Goal: Task Accomplishment & Management: Manage account settings

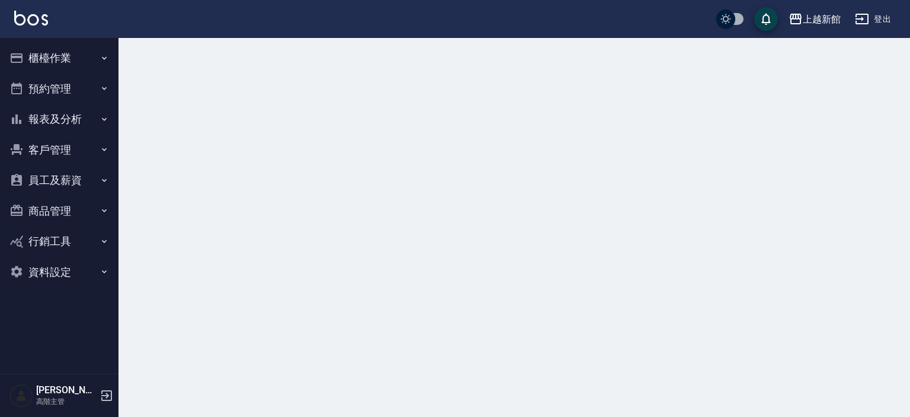
click at [46, 206] on button "商品管理" at bounding box center [59, 211] width 109 height 31
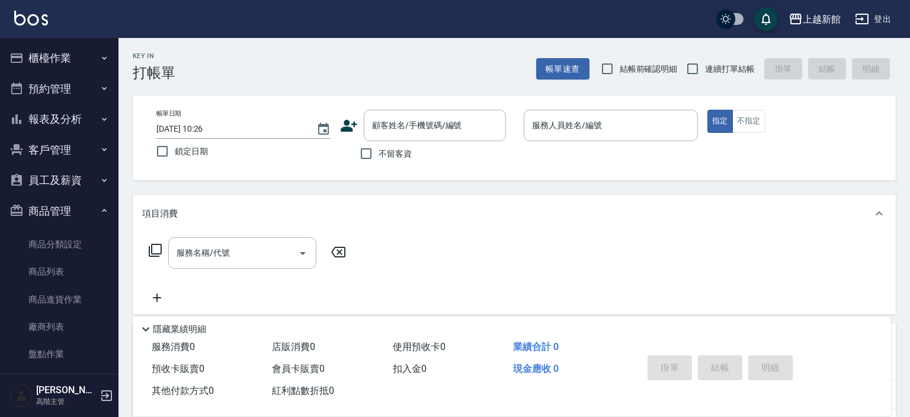
click at [49, 208] on button "商品管理" at bounding box center [59, 211] width 109 height 31
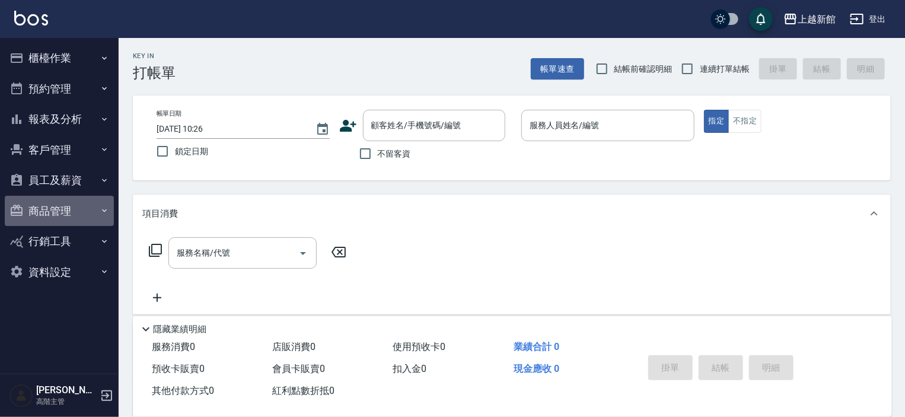
click at [43, 210] on button "商品管理" at bounding box center [59, 211] width 109 height 31
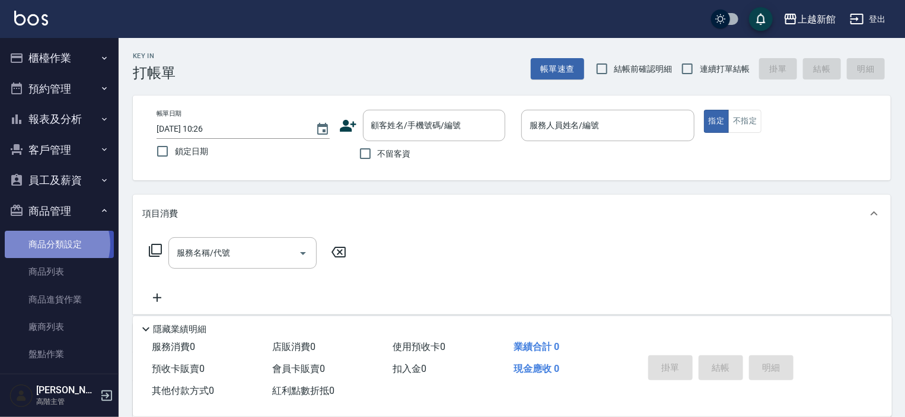
click at [55, 244] on link "商品分類設定" at bounding box center [59, 244] width 109 height 27
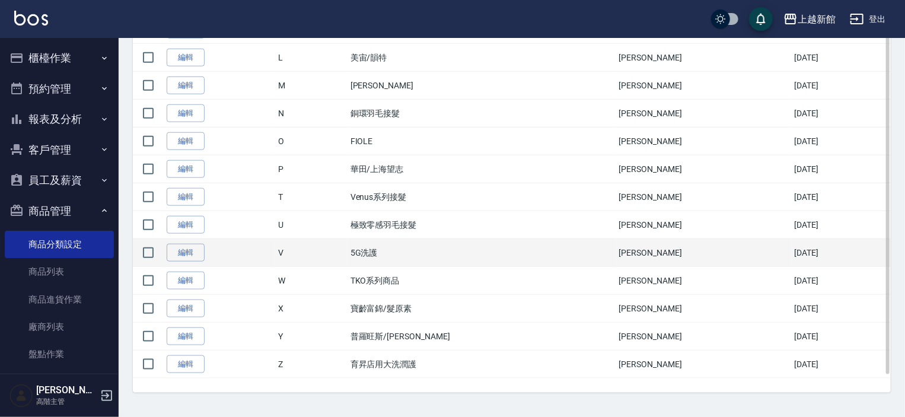
scroll to position [512, 0]
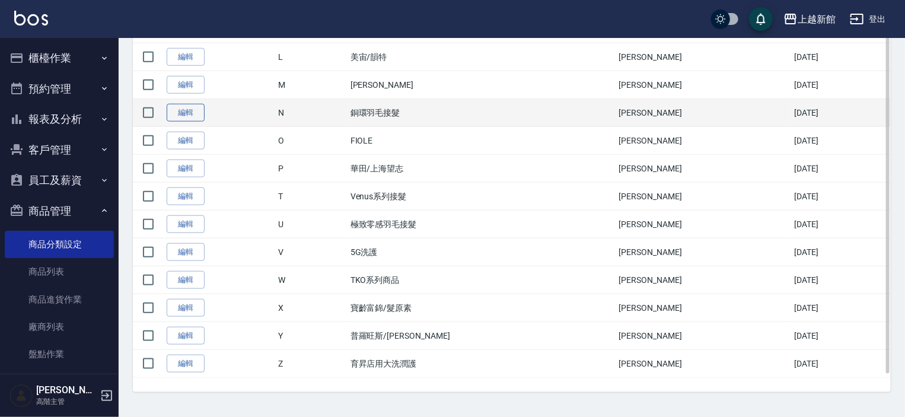
click at [192, 108] on link "編輯" at bounding box center [186, 113] width 38 height 18
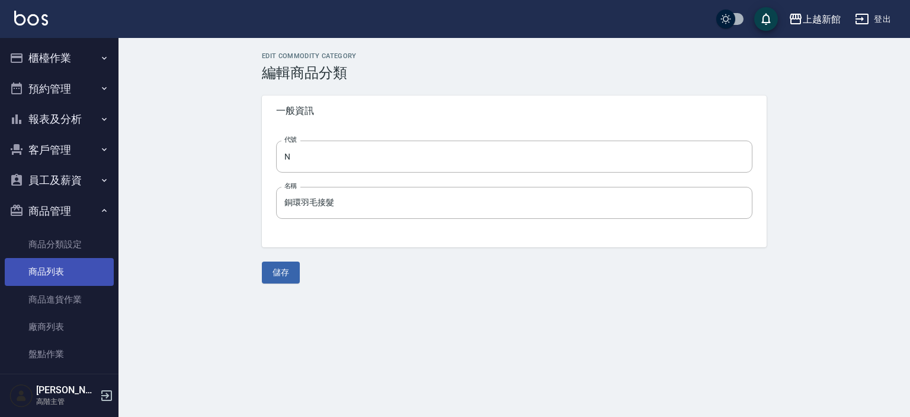
click at [49, 272] on link "商品列表" at bounding box center [59, 271] width 109 height 27
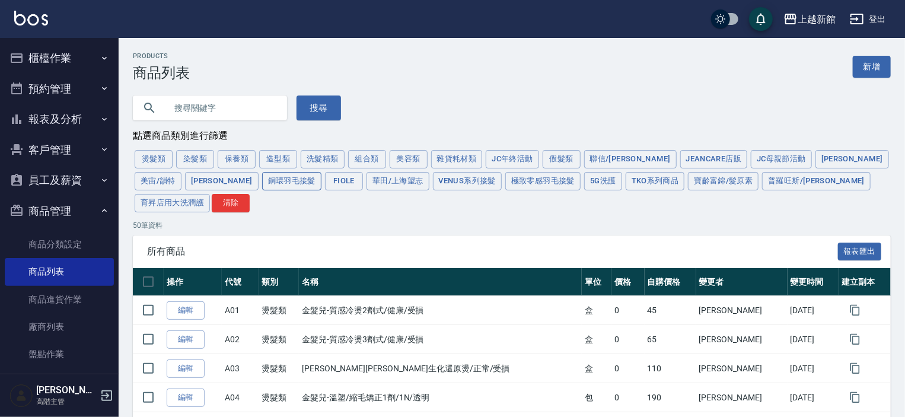
click at [262, 181] on button "銅環羽毛接髮" at bounding box center [291, 181] width 59 height 18
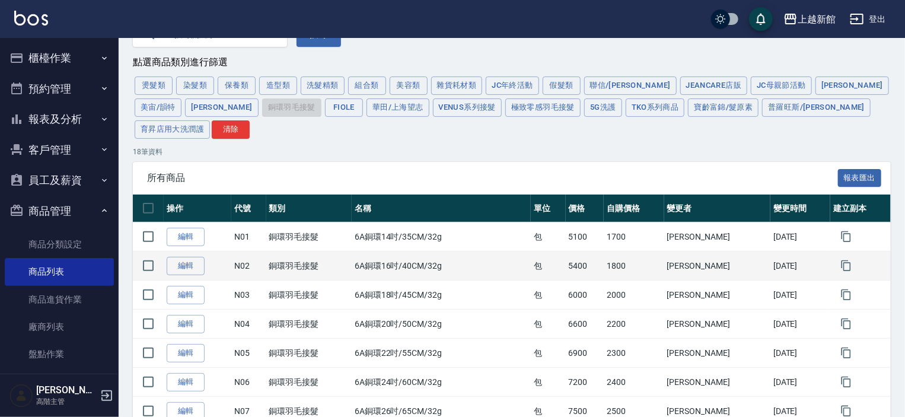
scroll to position [59, 0]
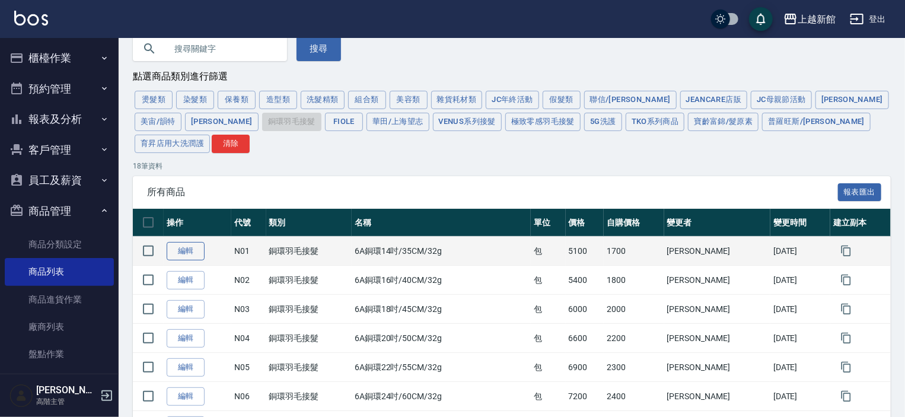
click at [183, 242] on link "編輯" at bounding box center [186, 251] width 38 height 18
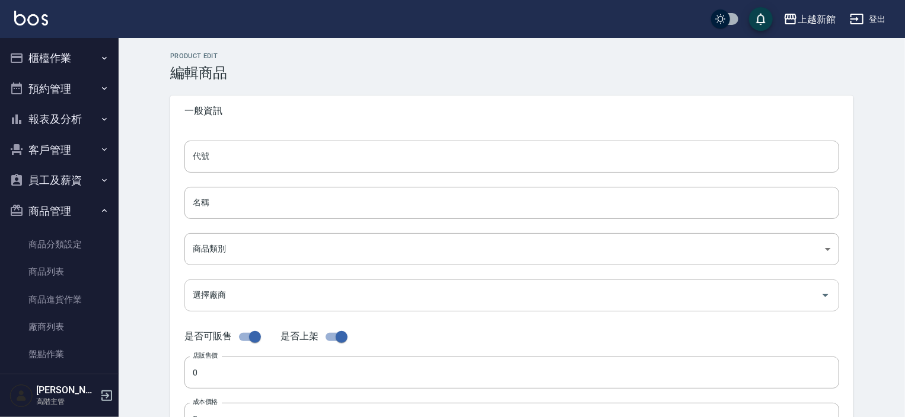
type input "N01"
type input "6A銅環14吋/35CM/32g"
type input "01eb0da5-3831-41ed-9cdf-e084ed46bfe5"
type input "5100"
type input "1700"
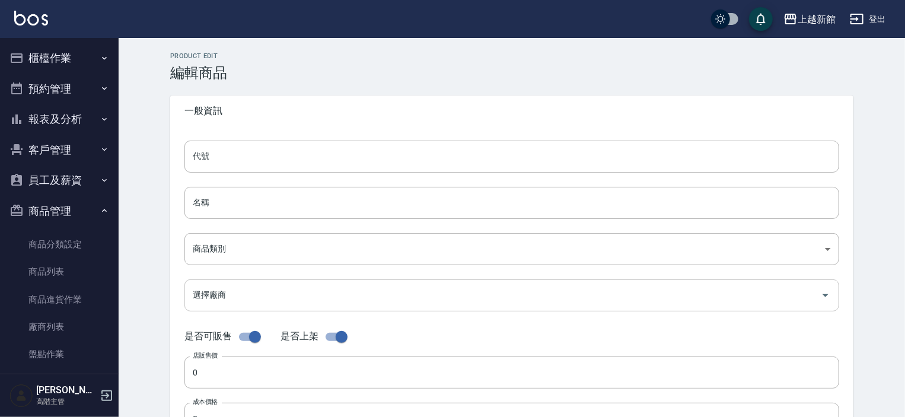
type input "1700"
type input "包"
type input "UNSET"
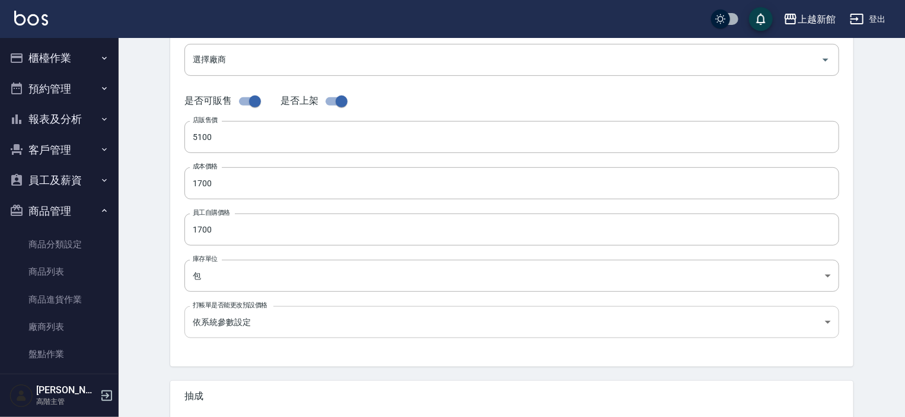
scroll to position [237, 0]
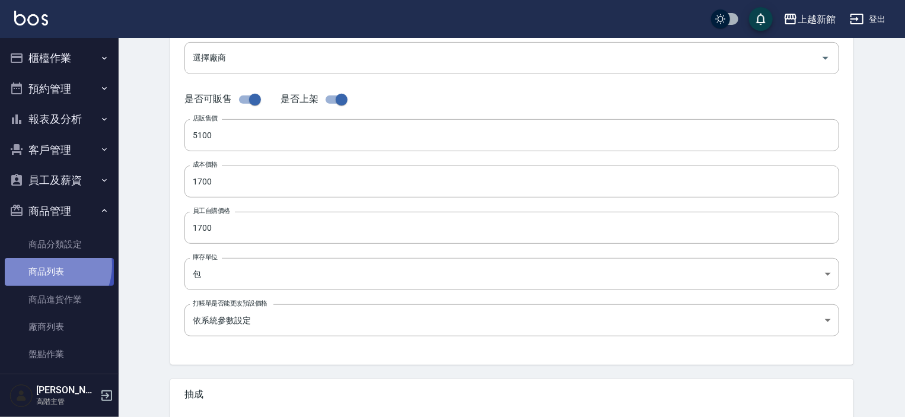
click at [46, 265] on link "商品列表" at bounding box center [59, 271] width 109 height 27
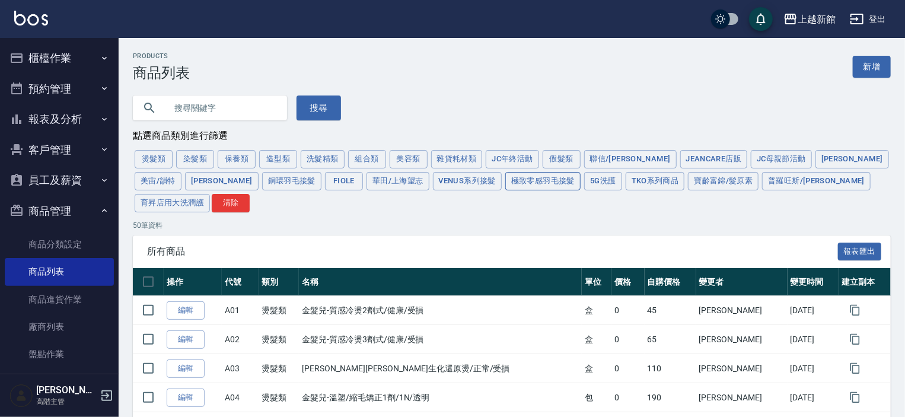
click at [505, 184] on button "極致零感羽毛接髮" at bounding box center [542, 181] width 75 height 18
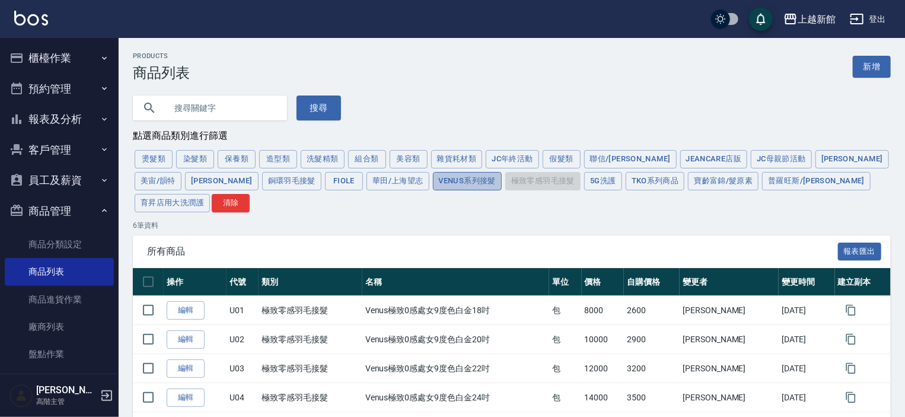
click at [433, 185] on button "Venus系列接髮" at bounding box center [467, 181] width 69 height 18
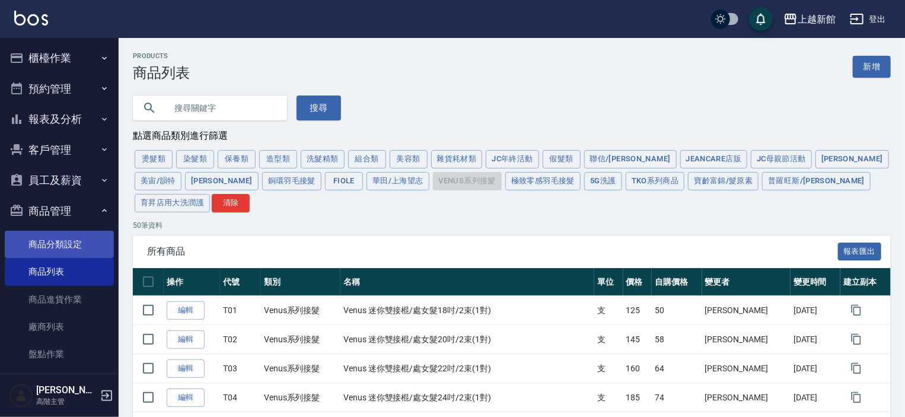
drag, startPoint x: 62, startPoint y: 241, endPoint x: 67, endPoint y: 247, distance: 7.5
click at [62, 242] on link "商品分類設定" at bounding box center [59, 244] width 109 height 27
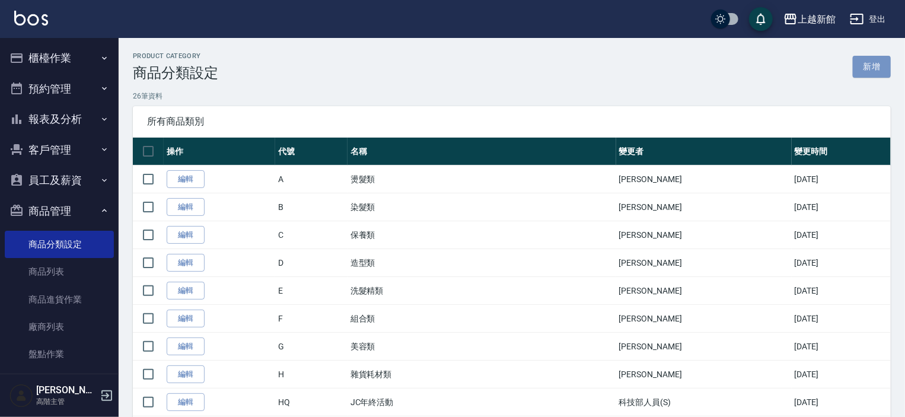
drag, startPoint x: 865, startPoint y: 68, endPoint x: 782, endPoint y: 107, distance: 91.5
click at [865, 68] on link "新增" at bounding box center [871, 67] width 38 height 22
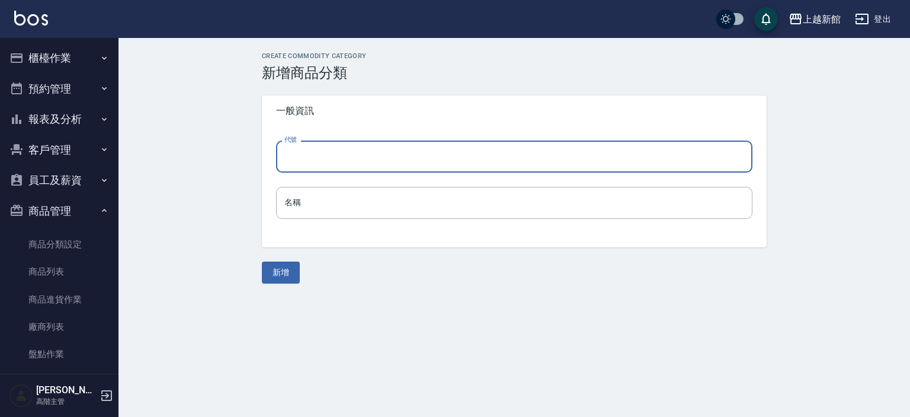
click at [324, 155] on input "代號" at bounding box center [514, 156] width 477 height 32
type input "Q"
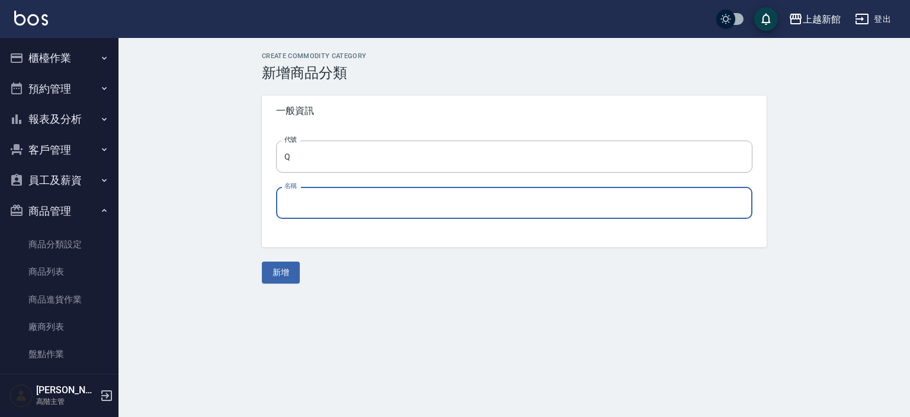
click at [301, 202] on input "名稱" at bounding box center [514, 203] width 477 height 32
click at [50, 244] on link "商品分類設定" at bounding box center [59, 244] width 109 height 27
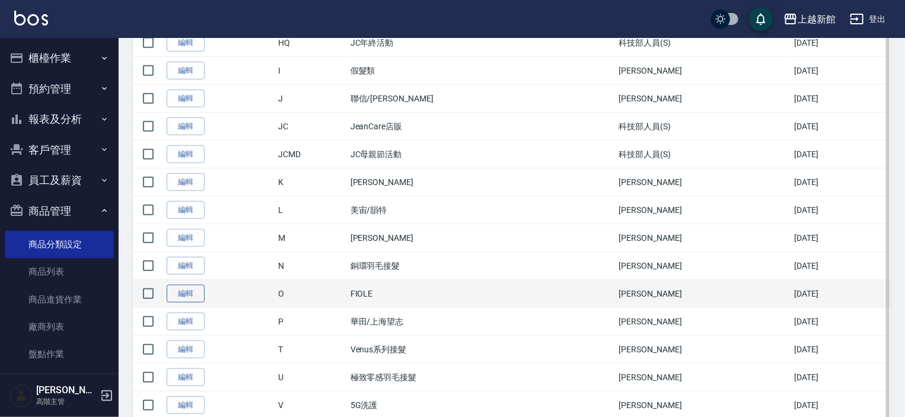
scroll to position [512, 0]
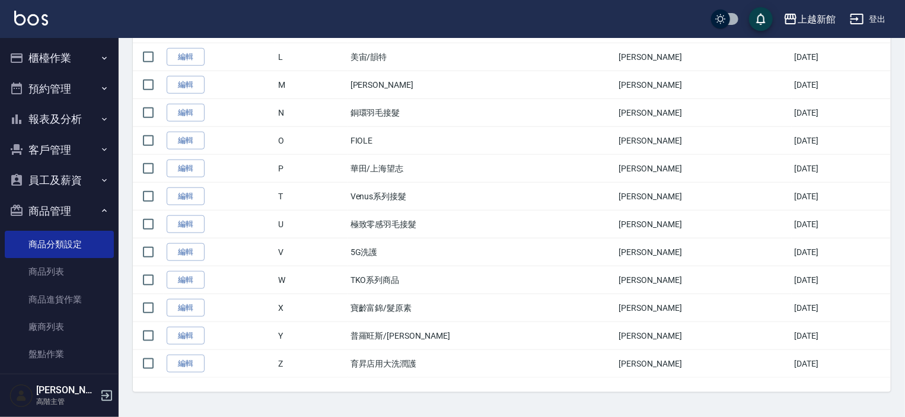
click at [190, 196] on link "編輯" at bounding box center [186, 196] width 38 height 18
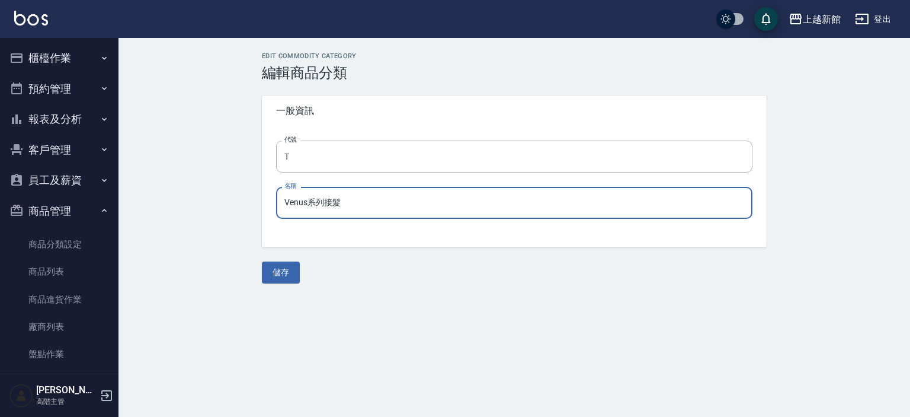
drag, startPoint x: 349, startPoint y: 200, endPoint x: 261, endPoint y: 201, distance: 87.7
click at [262, 201] on div "代號 T 代號 名稱 Venus系列接髮 名稱" at bounding box center [514, 186] width 505 height 121
click at [55, 234] on link "商品分類設定" at bounding box center [59, 244] width 109 height 27
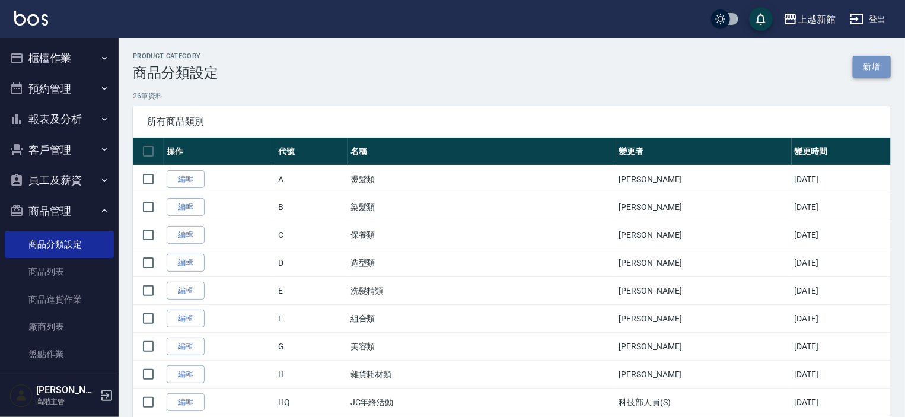
click at [871, 65] on link "新增" at bounding box center [871, 67] width 38 height 22
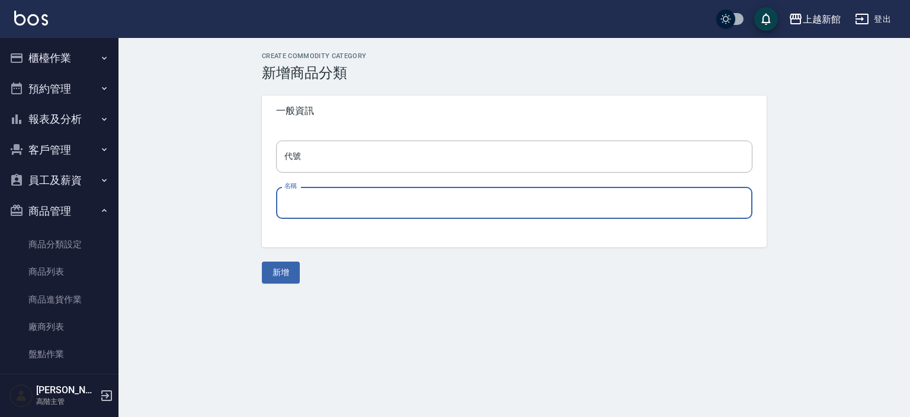
paste input "Venus系列接髮"
type input "Venus系列接髮"
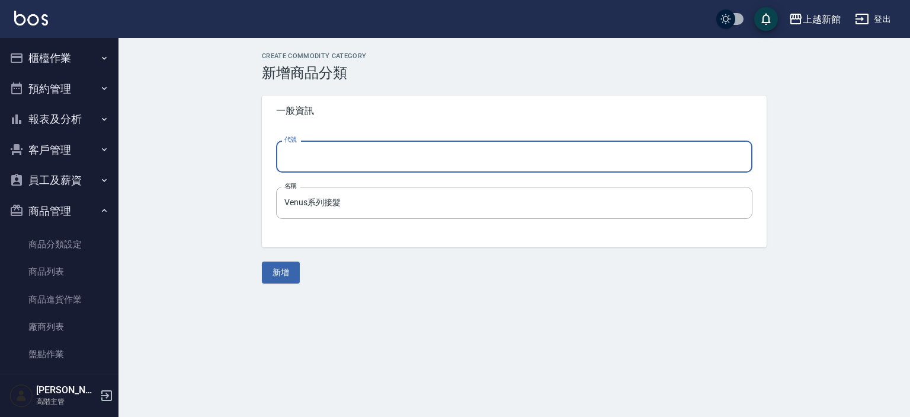
drag, startPoint x: 313, startPoint y: 154, endPoint x: 325, endPoint y: 151, distance: 12.2
click at [313, 154] on input "代號" at bounding box center [514, 156] width 477 height 32
type input "Q"
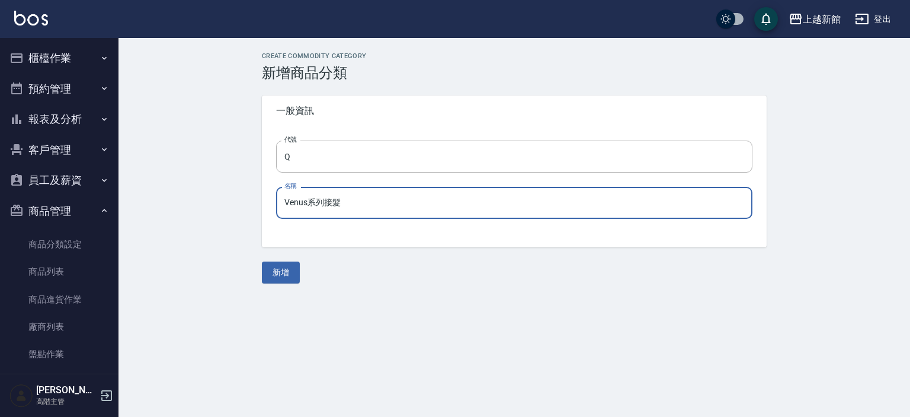
click at [469, 206] on input "Venus系列接髮" at bounding box center [514, 203] width 477 height 32
type input "Venus系列接髮(包)"
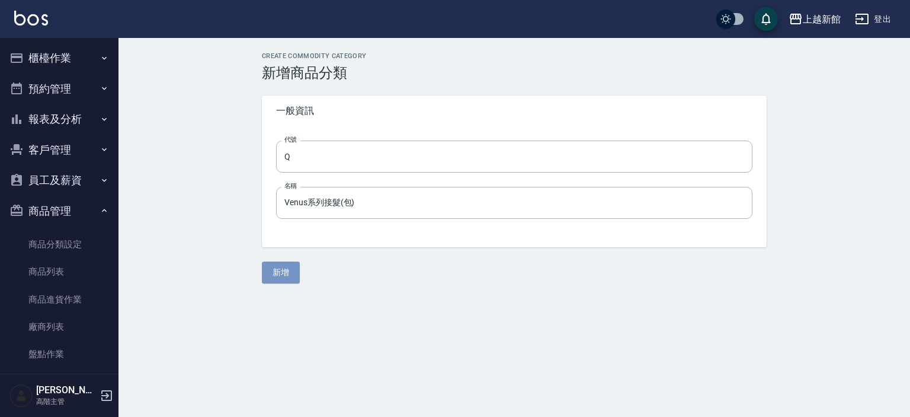
click at [288, 267] on button "新增" at bounding box center [281, 272] width 38 height 22
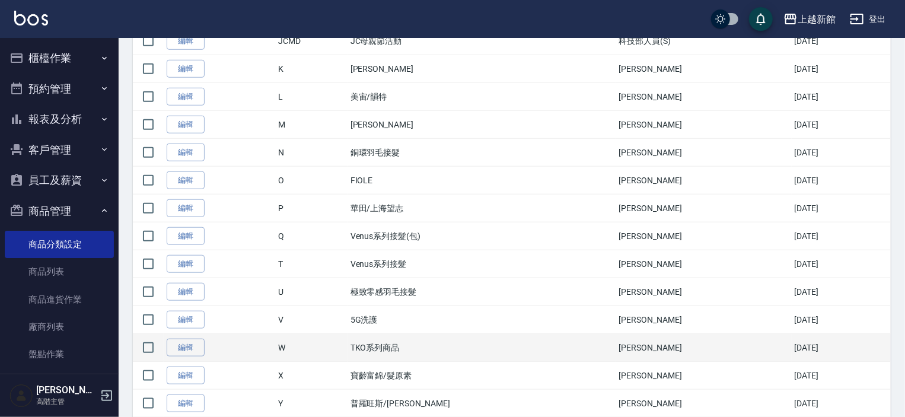
scroll to position [474, 0]
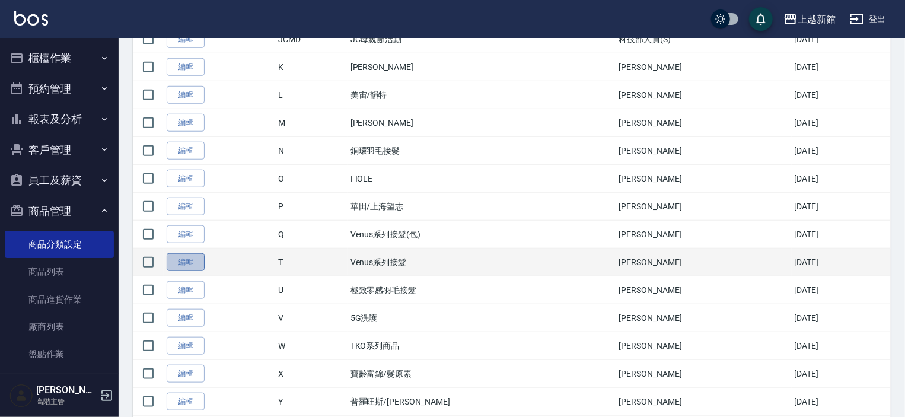
click at [181, 255] on link "編輯" at bounding box center [186, 262] width 38 height 18
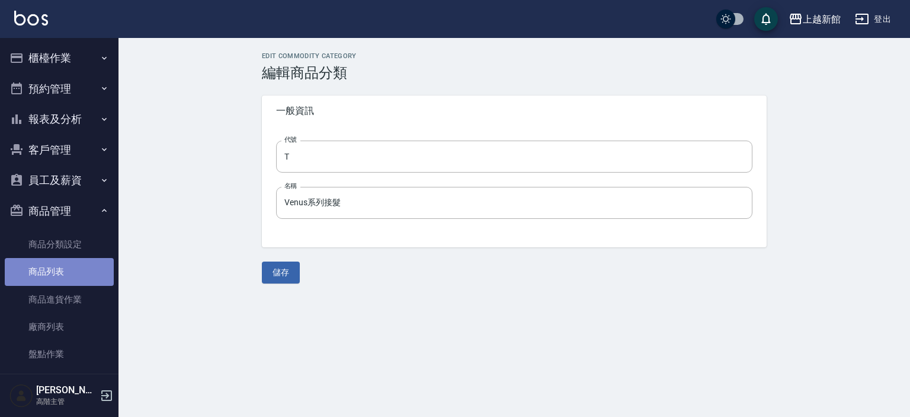
click at [64, 274] on link "商品列表" at bounding box center [59, 271] width 109 height 27
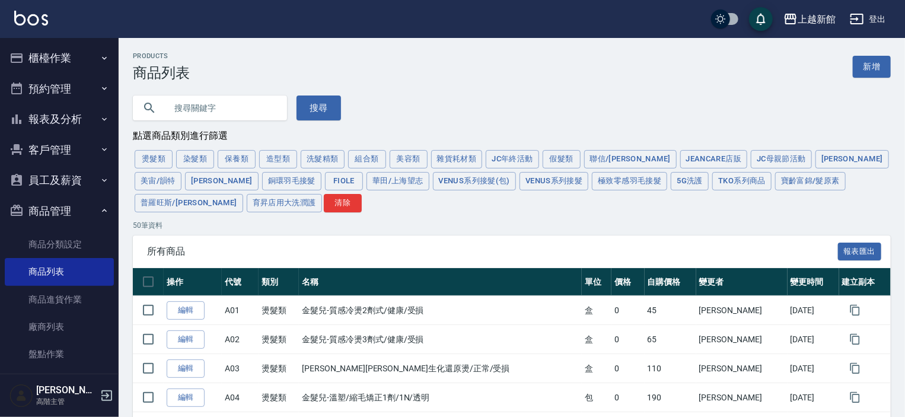
click at [519, 182] on button "Venus系列接髮" at bounding box center [553, 181] width 69 height 18
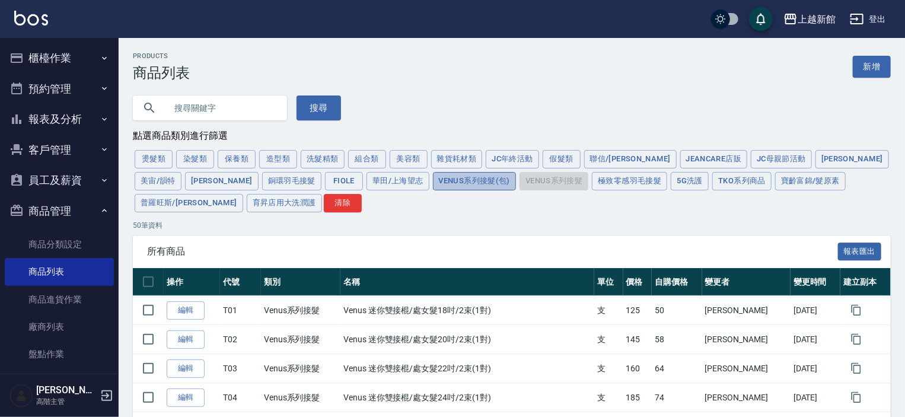
click at [433, 185] on button "Venus系列接髮(包)" at bounding box center [474, 181] width 83 height 18
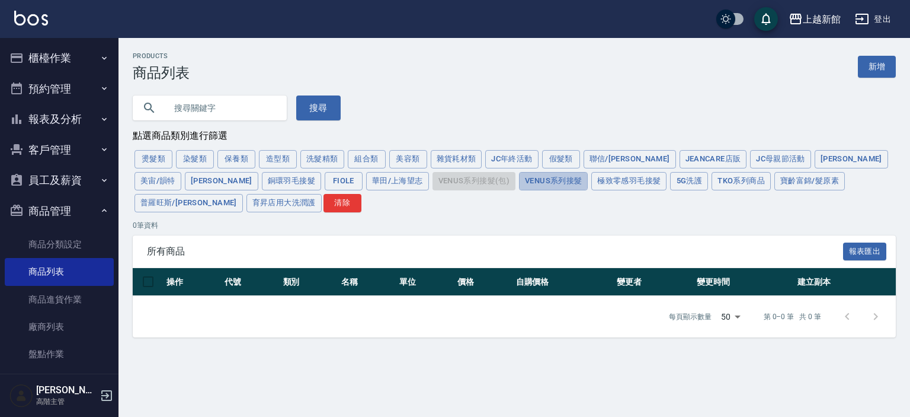
drag, startPoint x: 462, startPoint y: 178, endPoint x: 394, endPoint y: 263, distance: 108.3
click at [519, 178] on button "Venus系列接髮" at bounding box center [553, 181] width 69 height 18
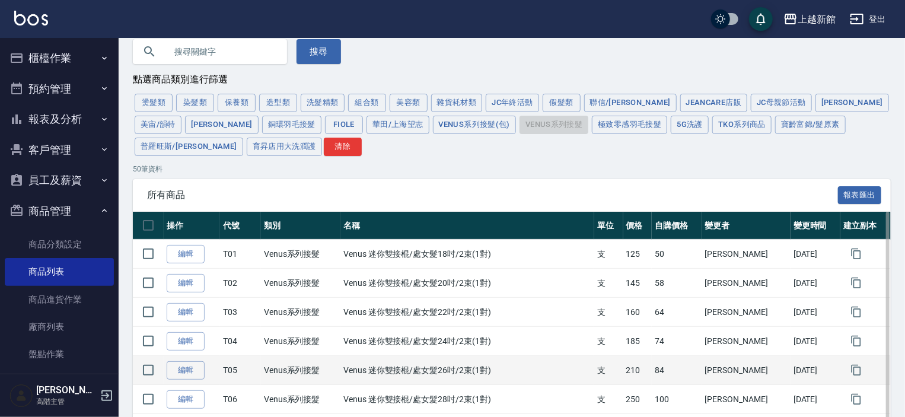
scroll to position [119, 0]
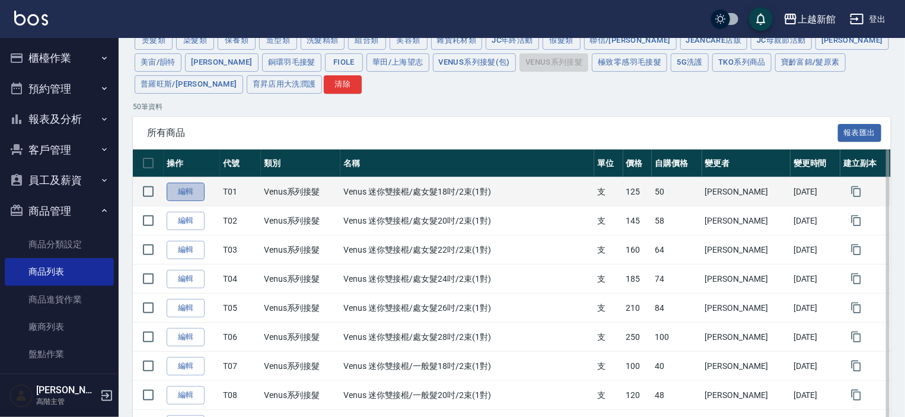
click at [188, 193] on link "編輯" at bounding box center [186, 192] width 38 height 18
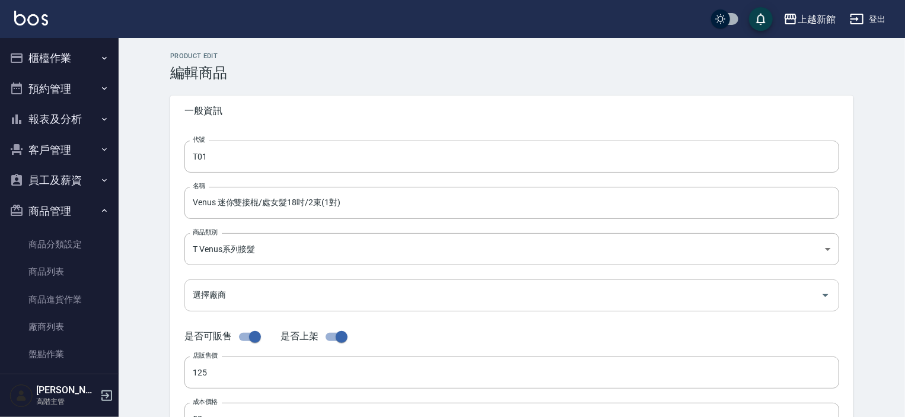
type input "T01"
type input "Venus 迷你雙接棍/處女髮18吋/2束(1對)"
type input "db6a2d13-9765-4739-bb0f-fcb69c6861b5"
type input "125"
type input "50"
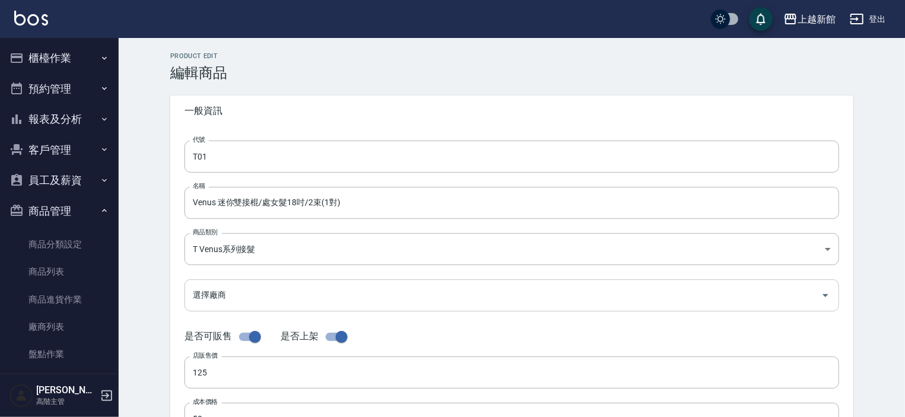
type input "50"
type input "支"
type input "UNSET"
click at [43, 266] on link "商品列表" at bounding box center [59, 271] width 109 height 27
